Goal: Task Accomplishment & Management: Use online tool/utility

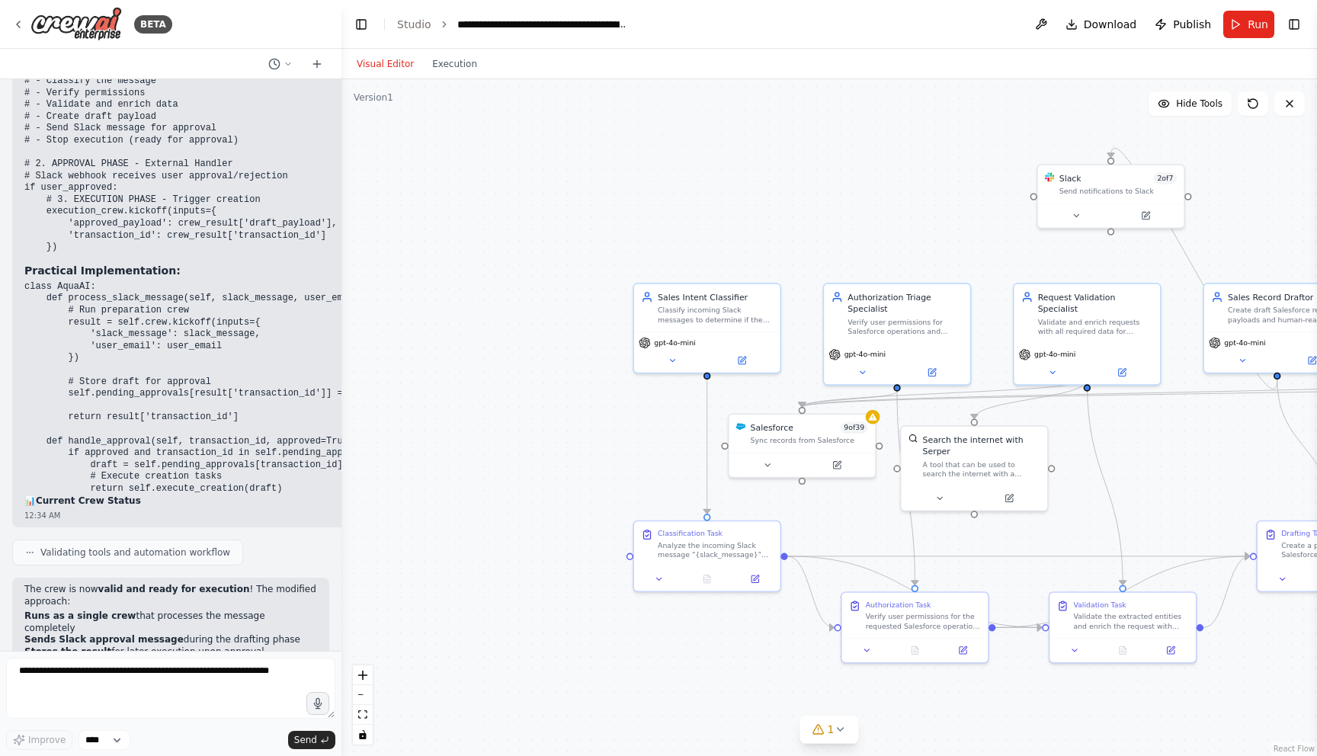
click at [9, 29] on div "BETA" at bounding box center [170, 24] width 341 height 49
click at [14, 27] on icon at bounding box center [18, 24] width 12 height 12
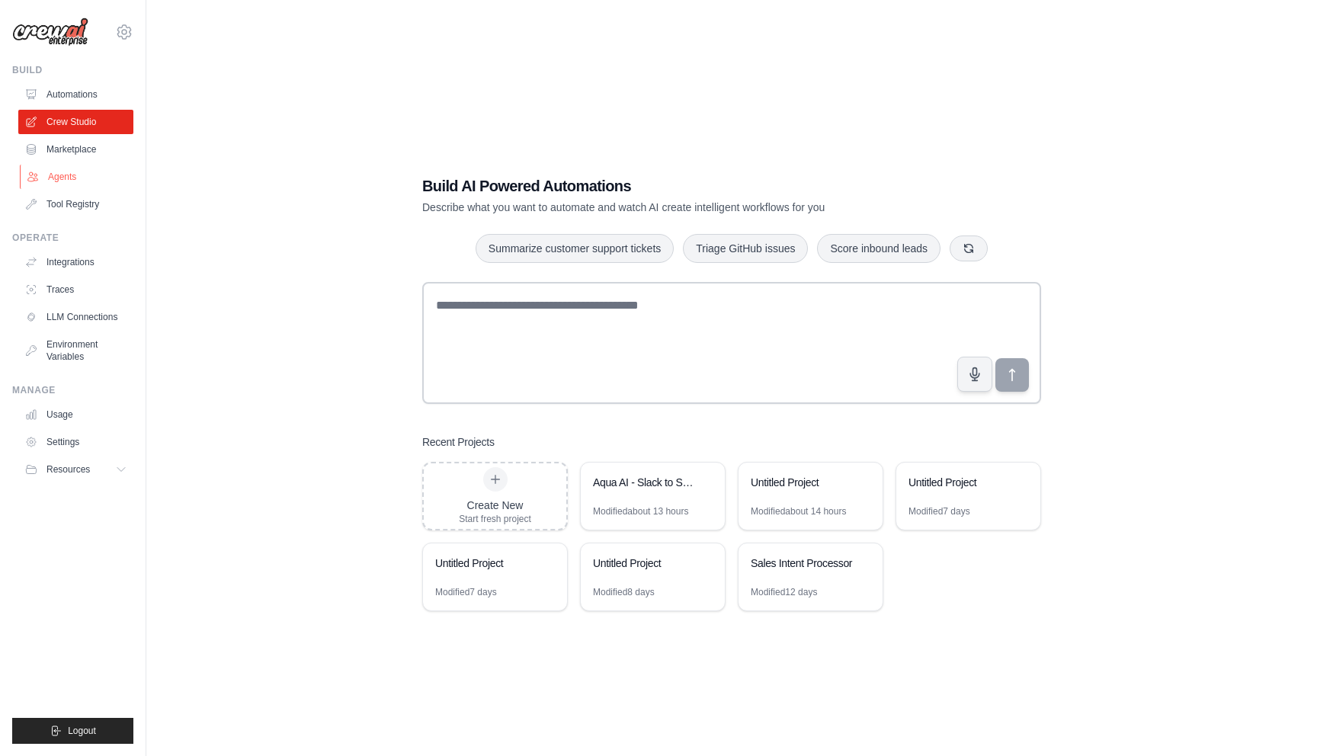
click at [70, 176] on link "Agents" at bounding box center [77, 177] width 115 height 24
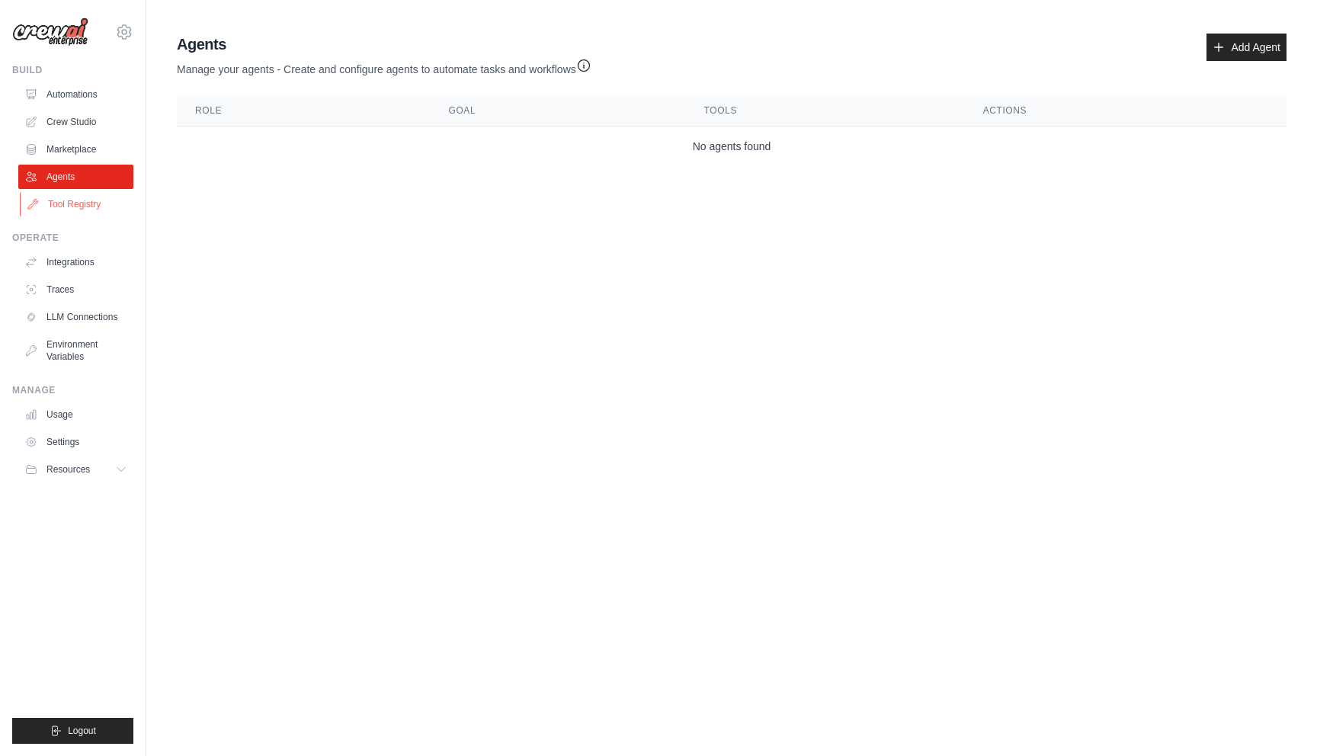
click at [72, 206] on link "Tool Registry" at bounding box center [77, 204] width 115 height 24
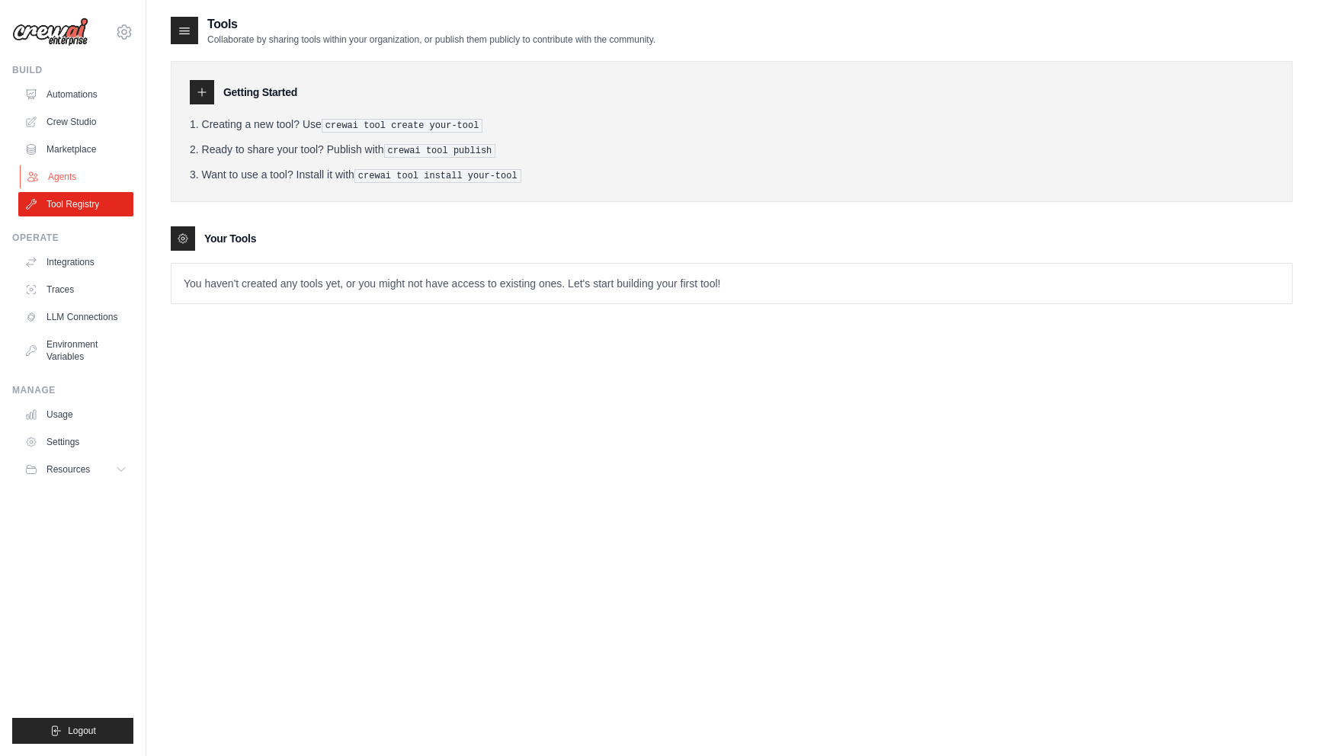
click at [74, 176] on link "Agents" at bounding box center [77, 177] width 115 height 24
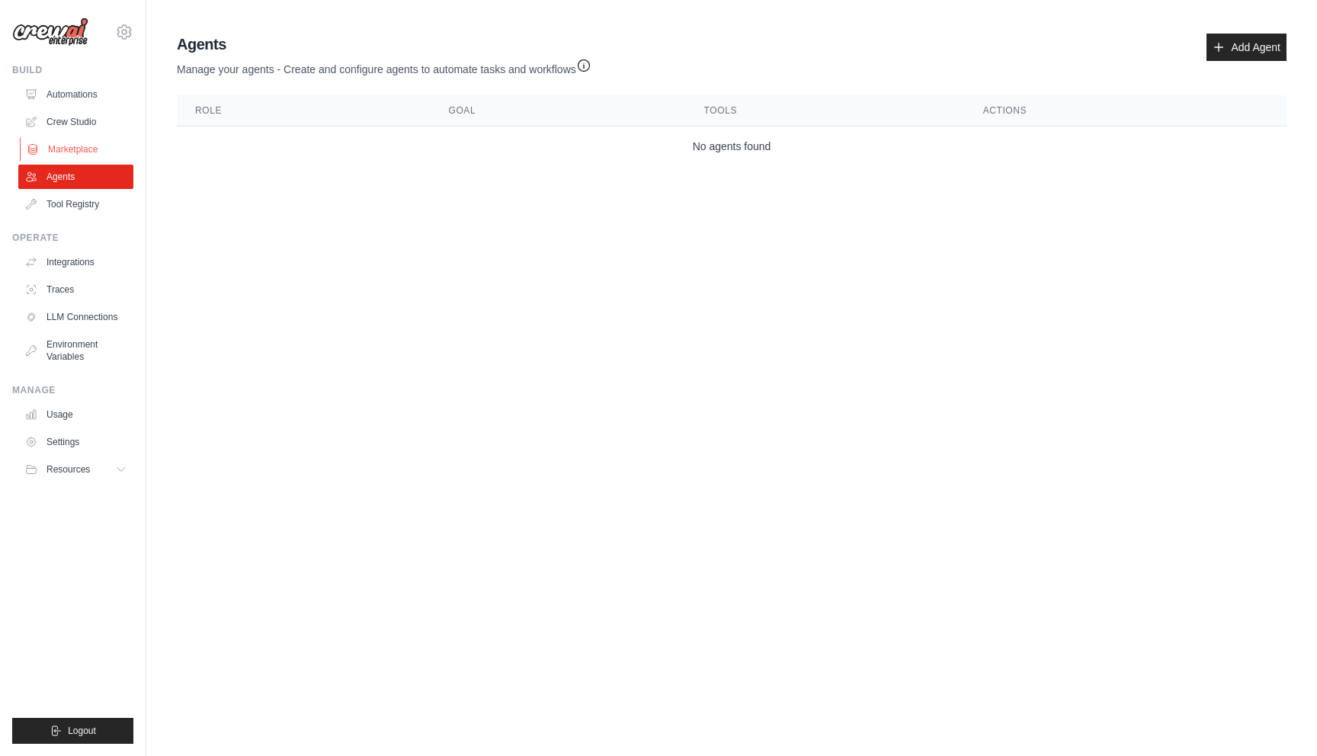
click at [71, 149] on link "Marketplace" at bounding box center [77, 149] width 115 height 24
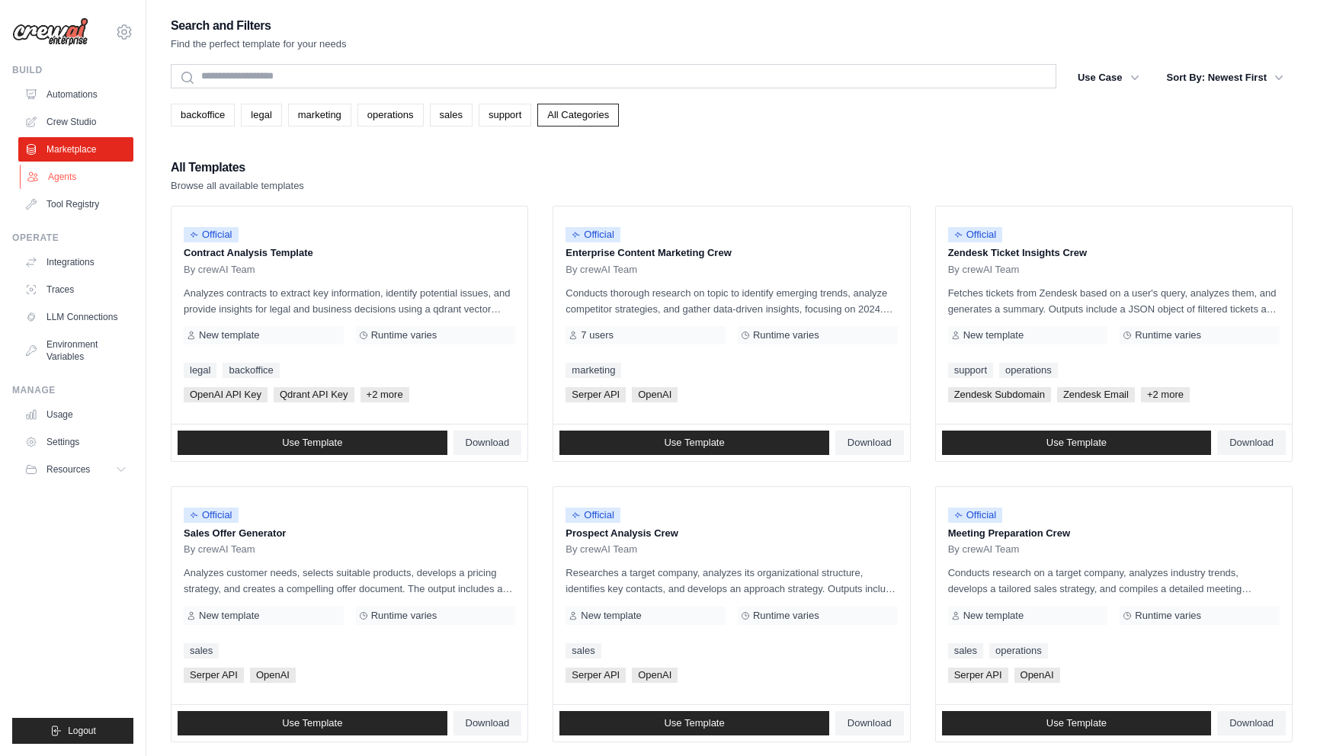
click at [64, 172] on link "Agents" at bounding box center [77, 177] width 115 height 24
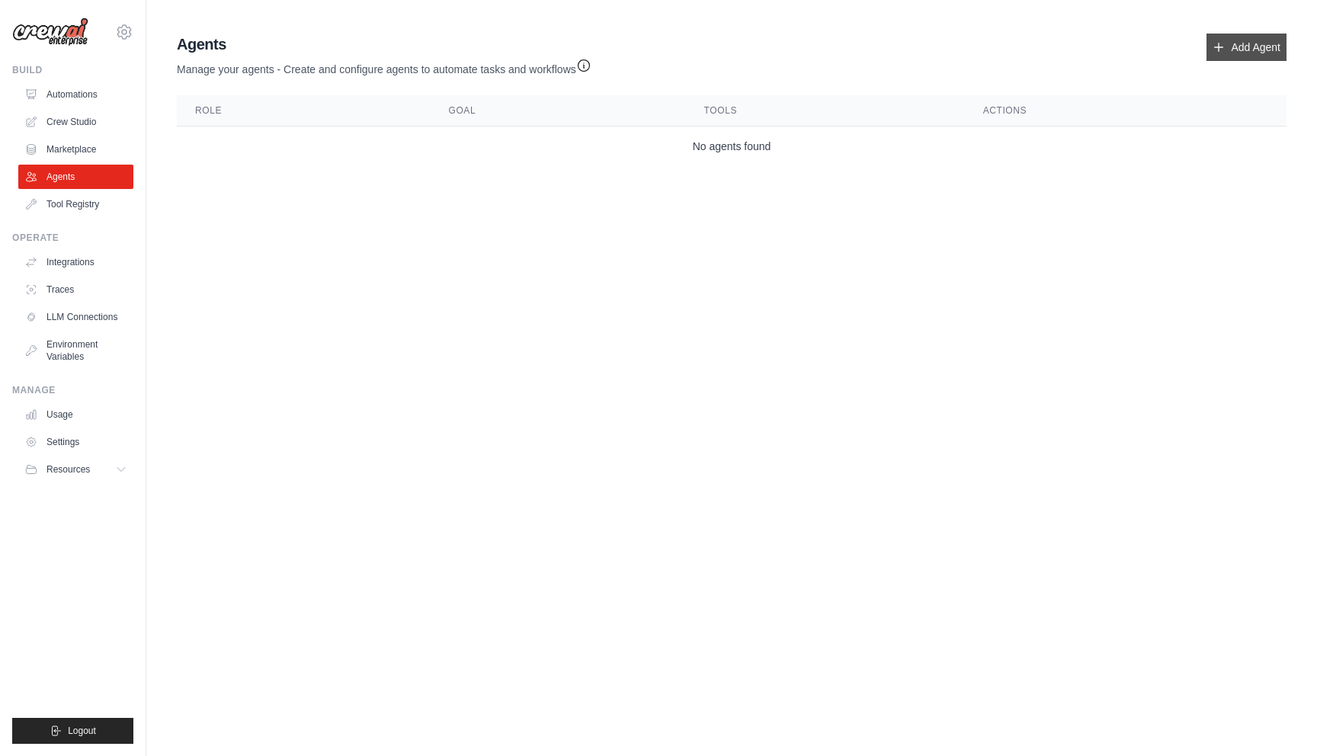
click at [1269, 37] on link "Add Agent" at bounding box center [1246, 47] width 80 height 27
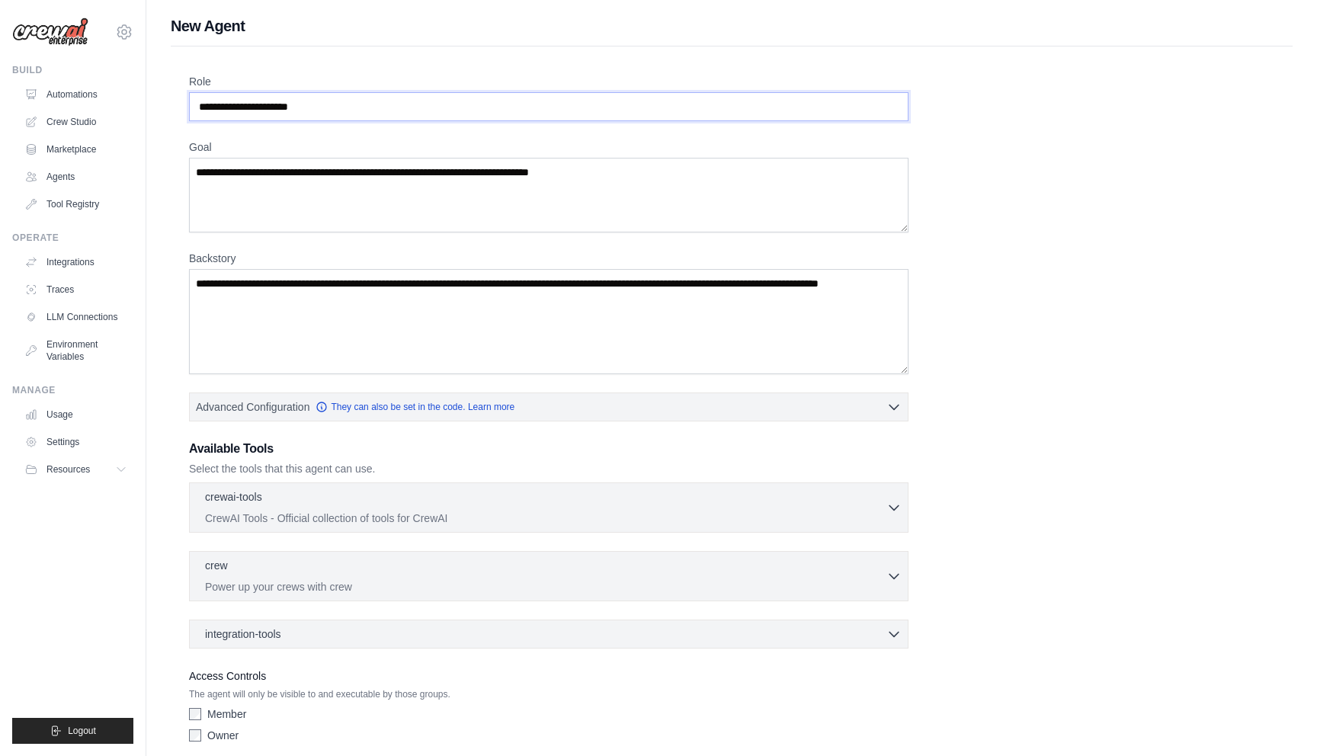
click at [443, 118] on input "Role" at bounding box center [548, 106] width 719 height 29
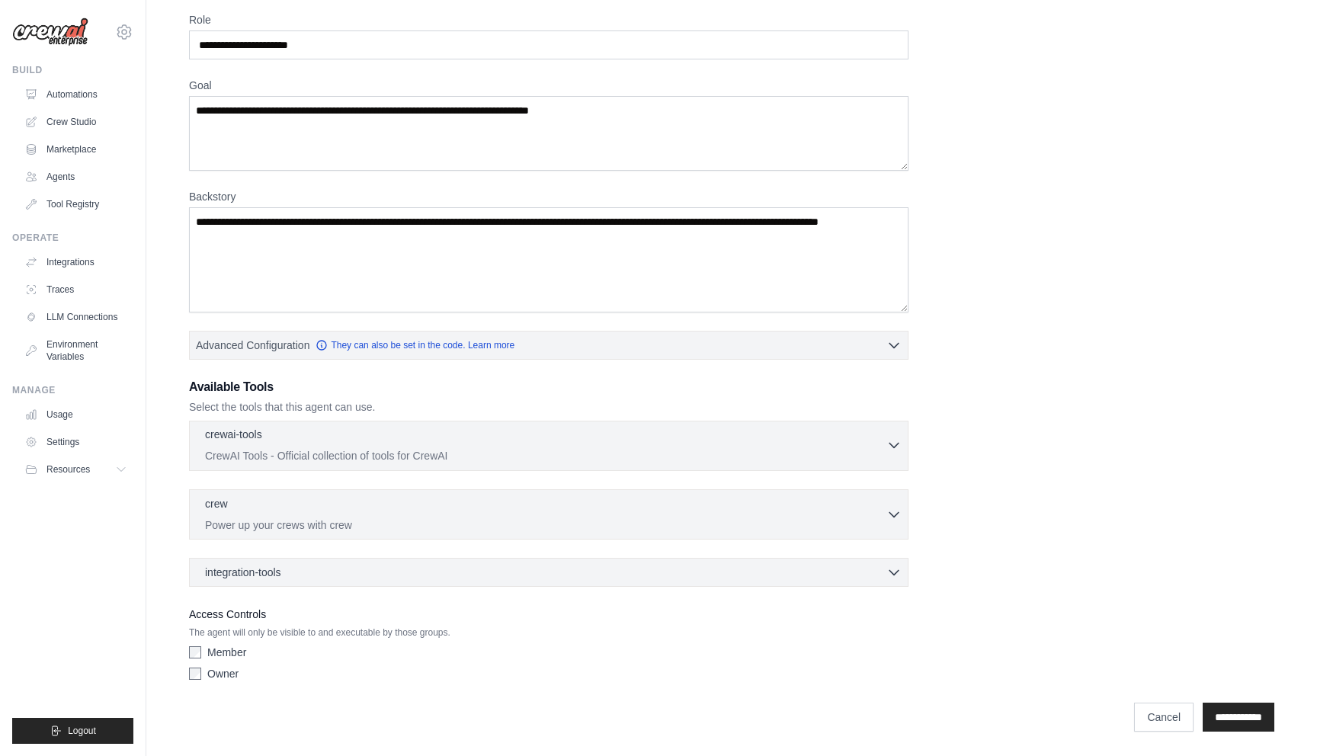
click at [254, 447] on div "crewai-tools 0 selected CrewAI Tools - Official collection of tools for CrewAI" at bounding box center [545, 445] width 681 height 37
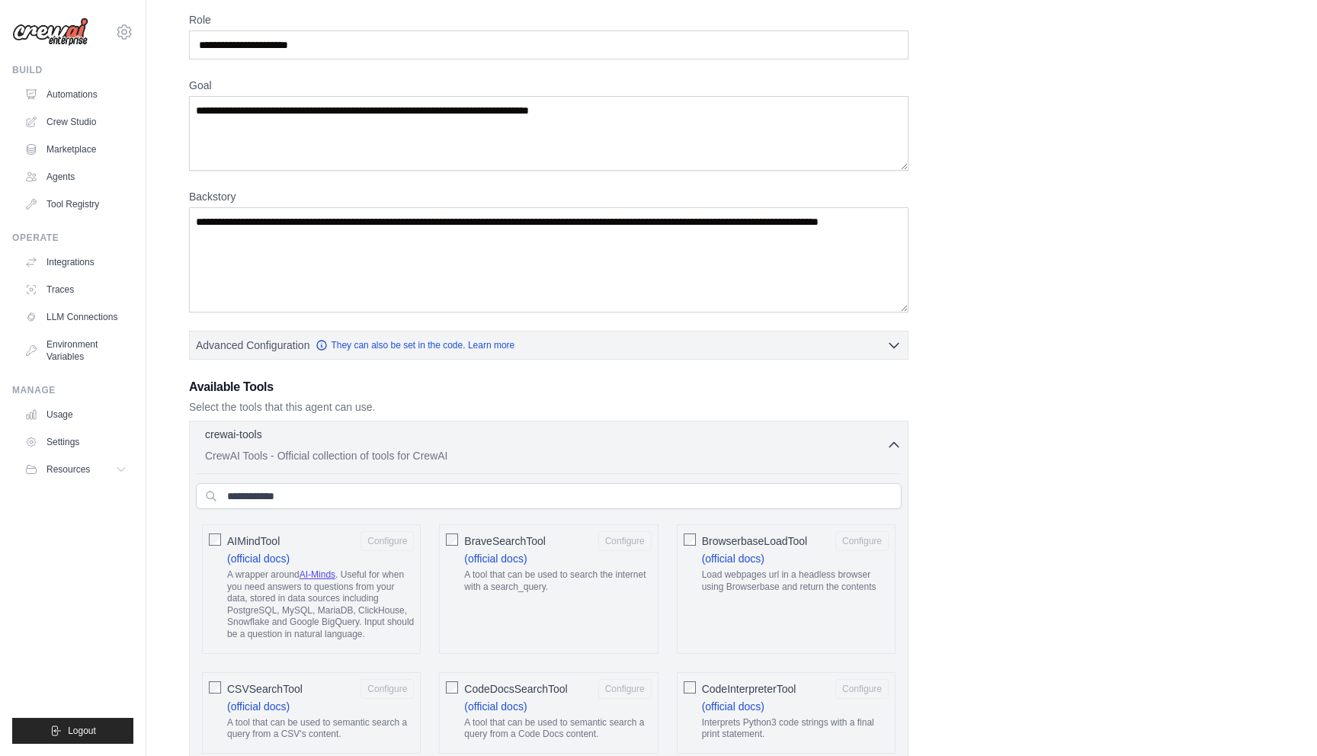
click at [254, 447] on div "crewai-tools 0 selected CrewAI Tools - Official collection of tools for CrewAI" at bounding box center [545, 445] width 681 height 37
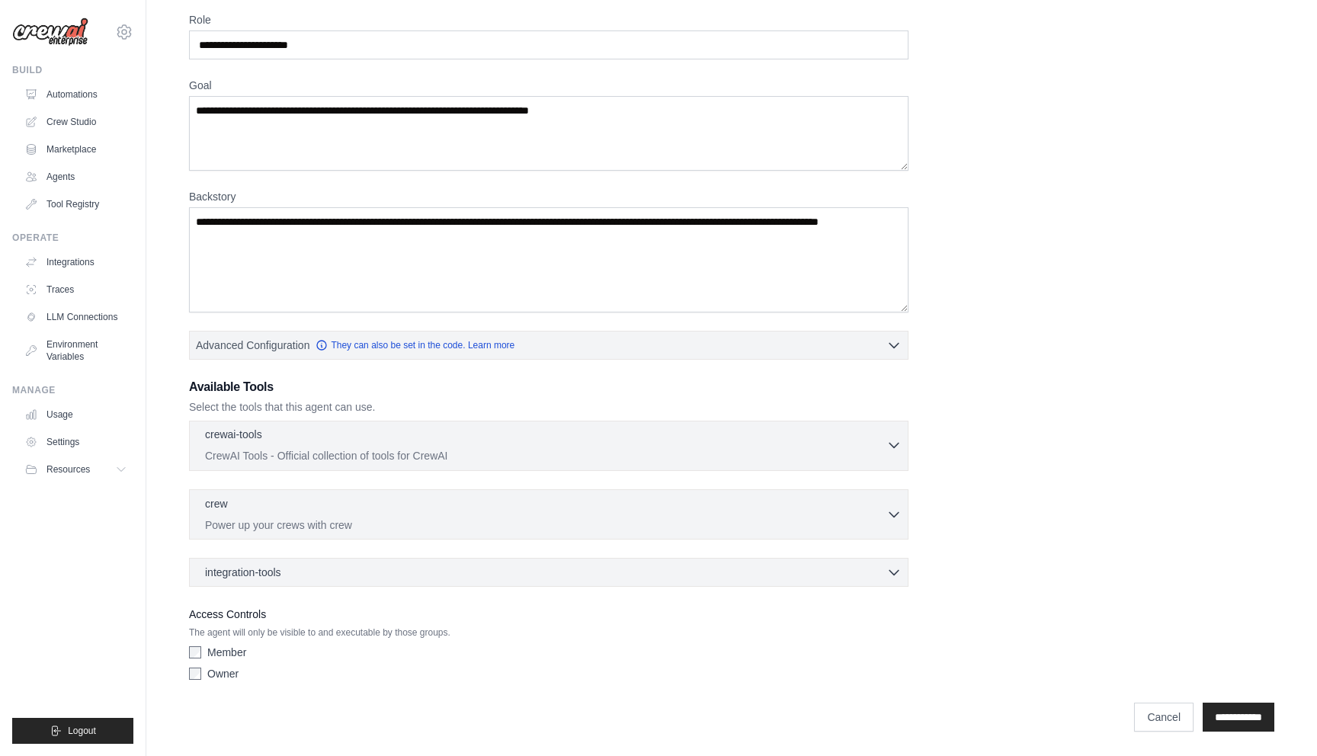
click at [254, 448] on p "CrewAI Tools - Official collection of tools for CrewAI" at bounding box center [545, 455] width 681 height 15
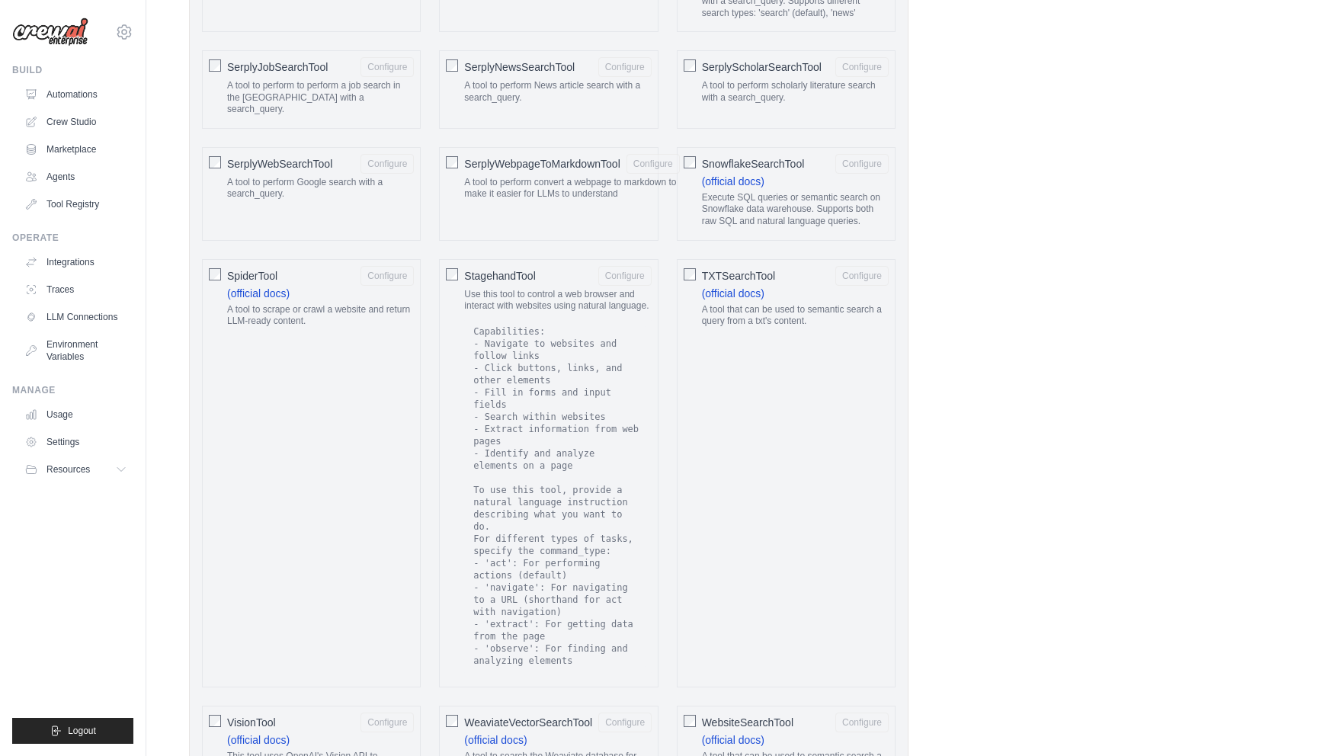
scroll to position [2724, 0]
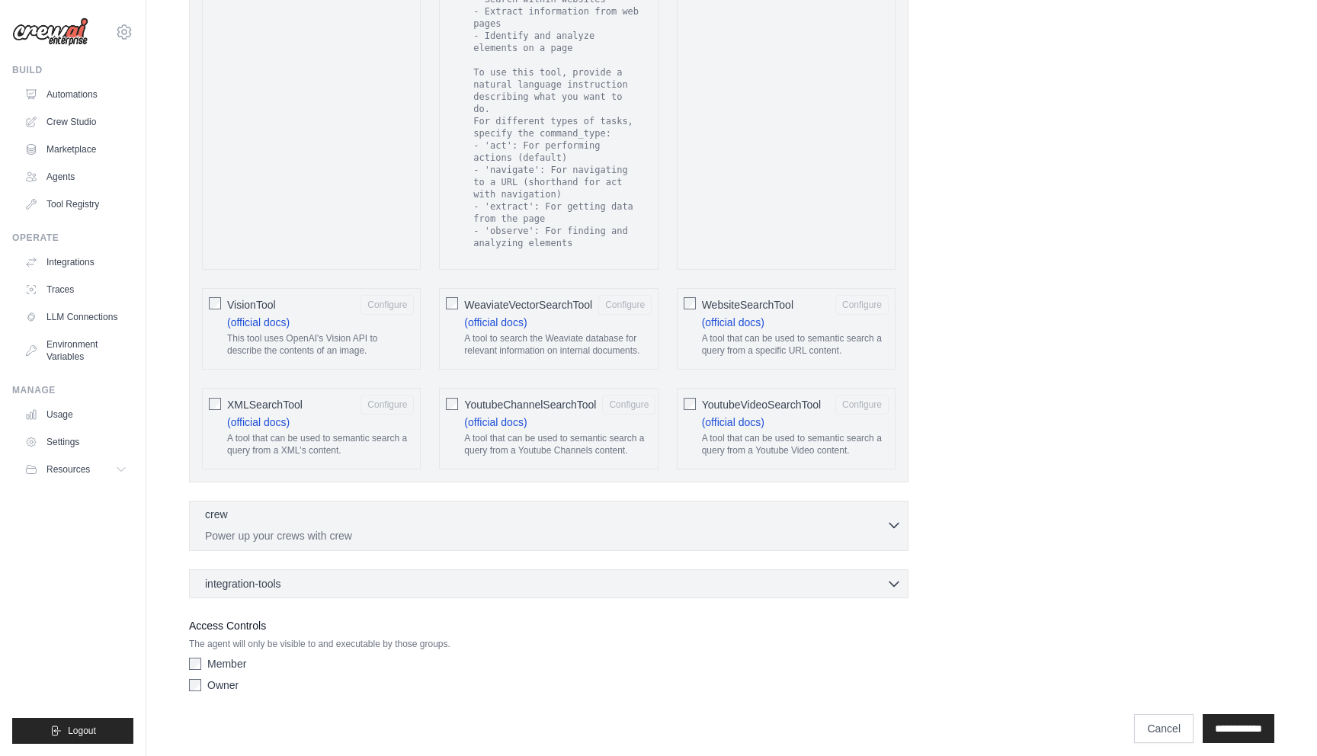
click at [261, 528] on p "Power up your crews with crew" at bounding box center [545, 535] width 681 height 15
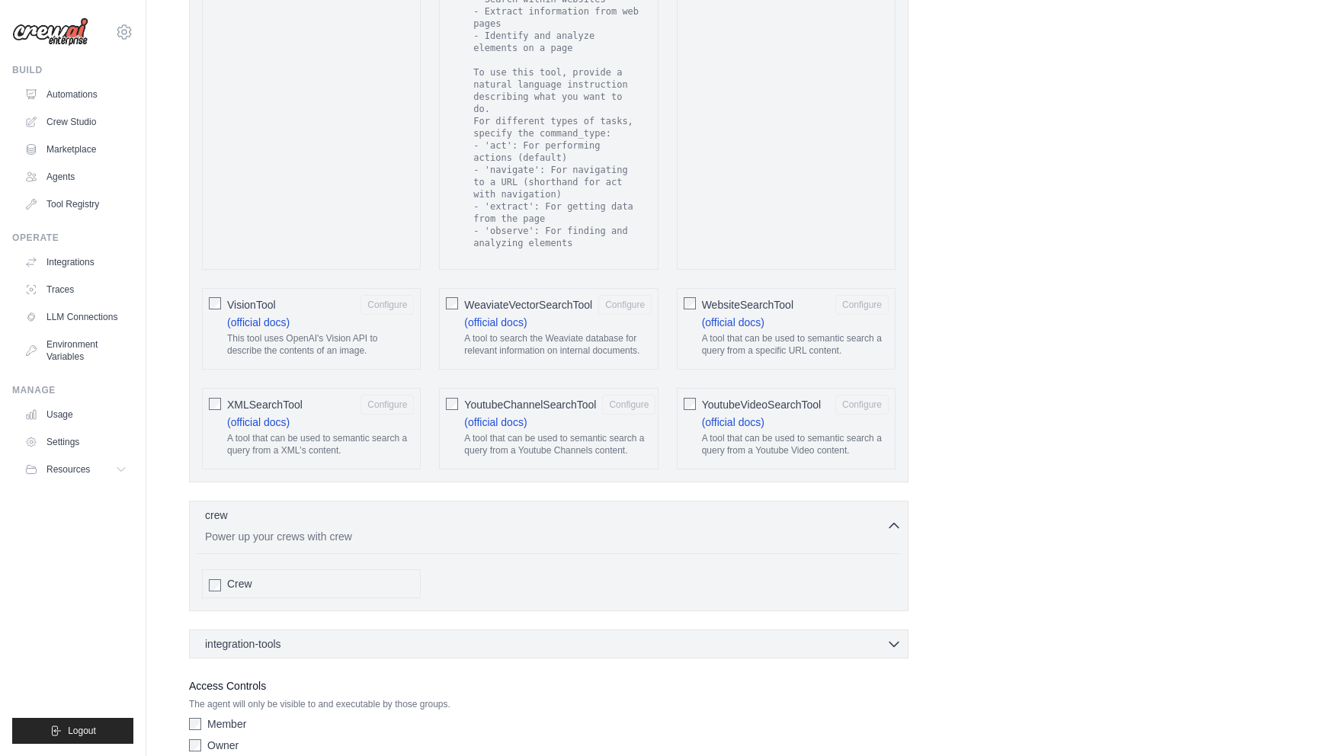
click at [266, 576] on div "Crew" at bounding box center [320, 583] width 187 height 15
click at [264, 576] on div "Crew" at bounding box center [320, 583] width 187 height 15
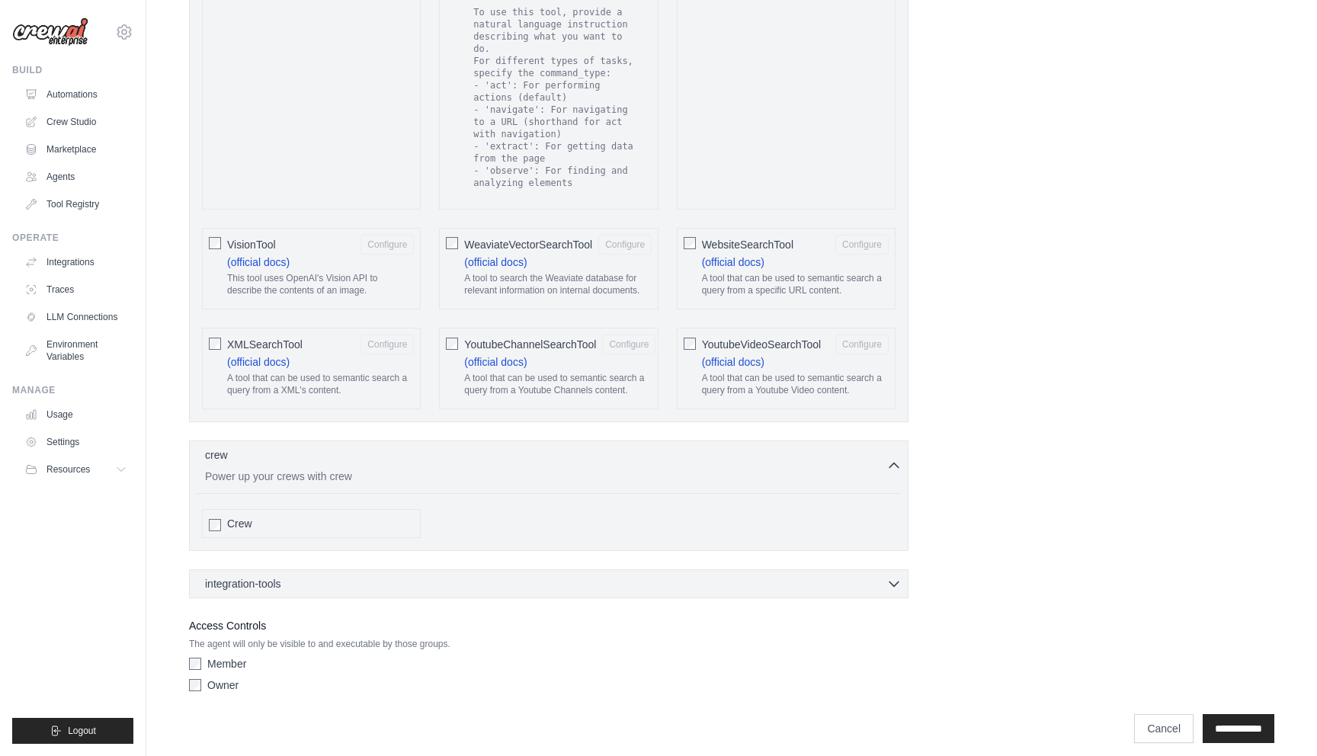
click at [265, 569] on div "integration-tools 0 selected Box Save files to Box Gmail" at bounding box center [548, 583] width 719 height 29
click at [265, 575] on span "integration-tools" at bounding box center [243, 582] width 76 height 15
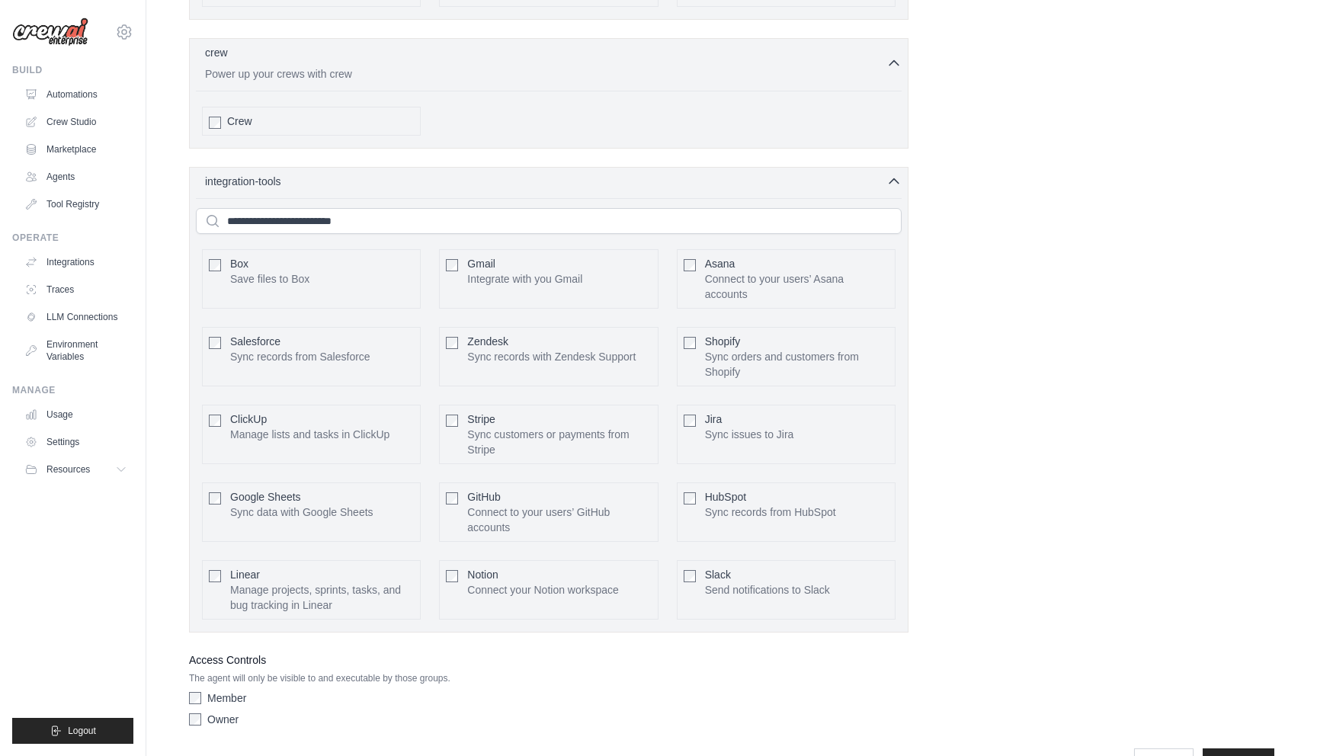
scroll to position [3221, 0]
